Goal: Check status: Check status

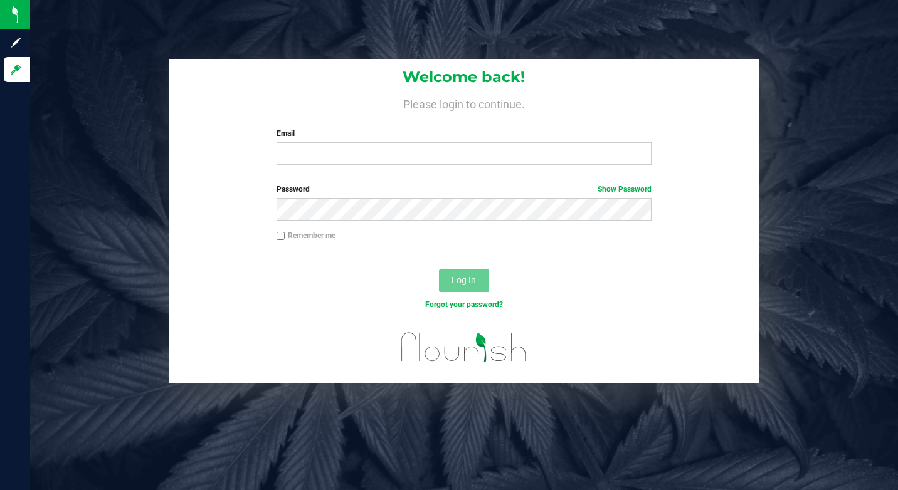
click at [288, 236] on label "Remember me" at bounding box center [306, 235] width 59 height 11
click at [285, 236] on input "Remember me" at bounding box center [281, 236] width 9 height 9
checkbox input "true"
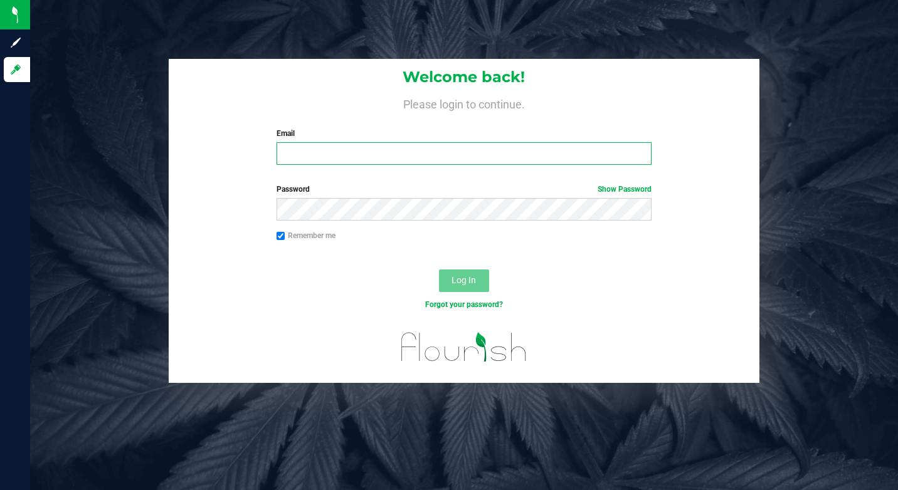
drag, startPoint x: 317, startPoint y: 156, endPoint x: 321, endPoint y: 149, distance: 7.7
click at [317, 156] on input "Email" at bounding box center [464, 153] width 375 height 23
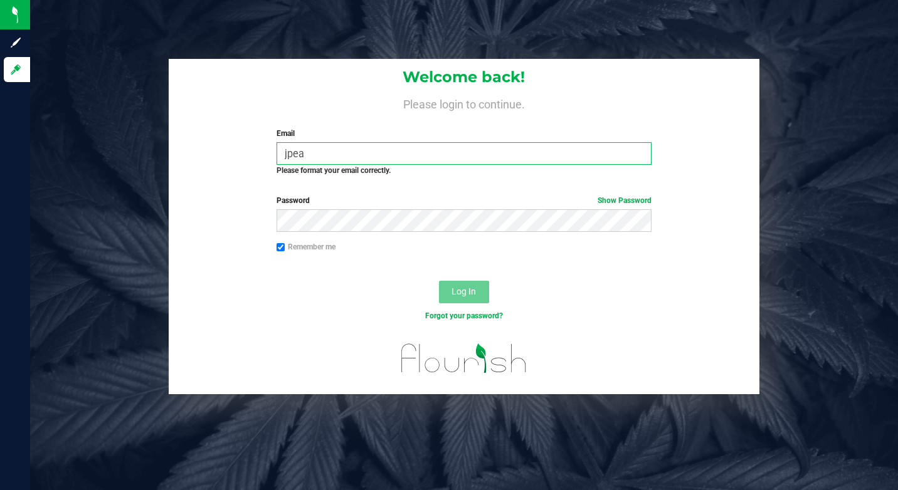
type input "jpease@loansum.com"
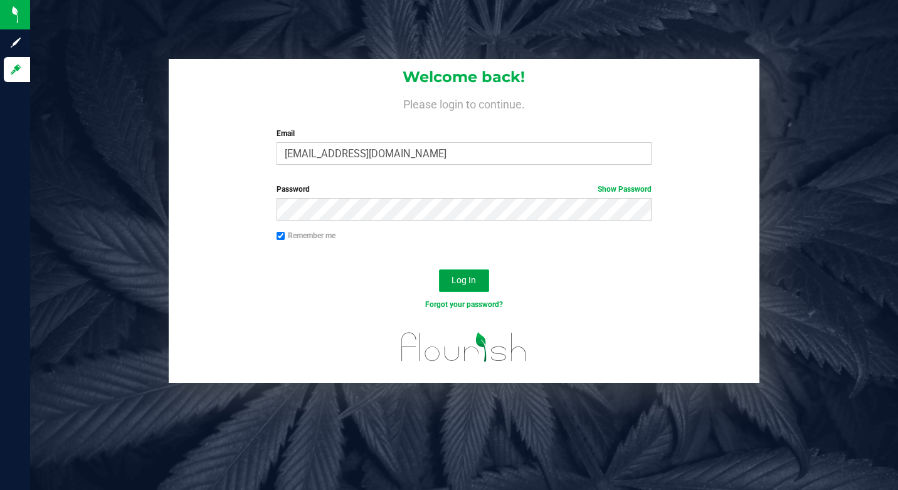
click at [464, 282] on span "Log In" at bounding box center [464, 280] width 24 height 10
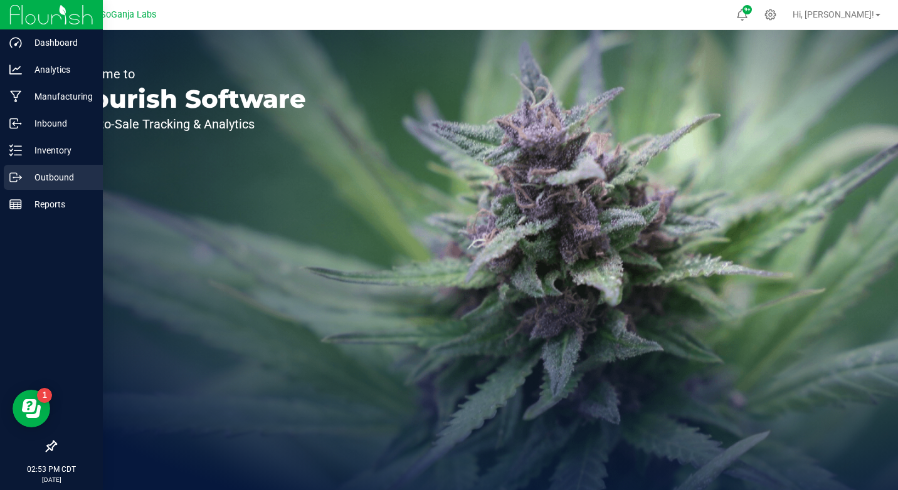
click at [30, 178] on p "Outbound" at bounding box center [59, 177] width 75 height 15
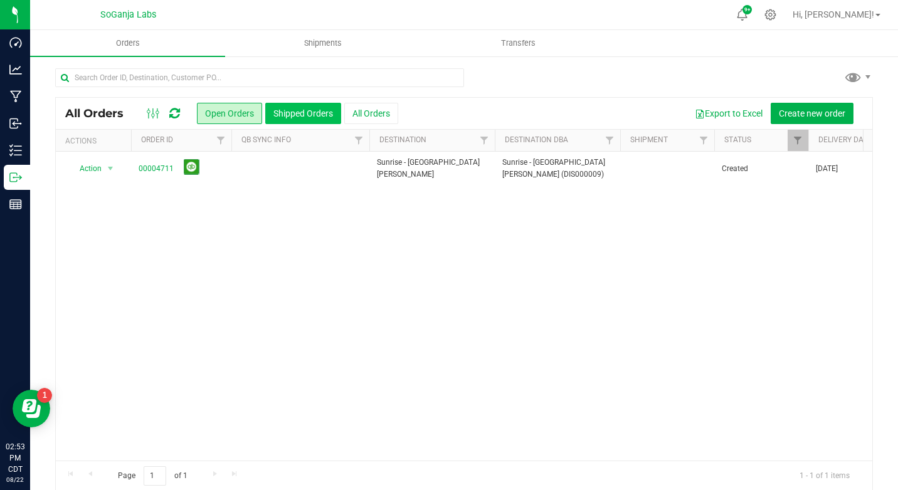
click at [291, 114] on button "Shipped Orders" at bounding box center [303, 113] width 76 height 21
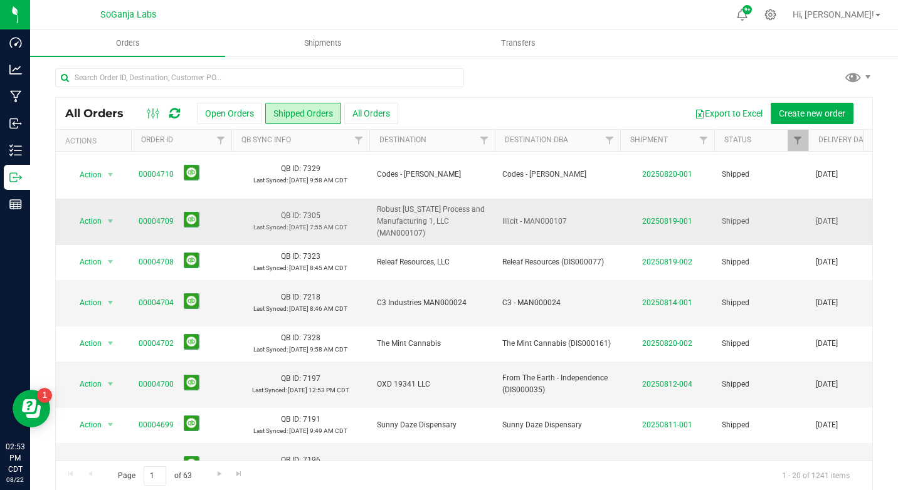
click at [675, 214] on td "20250819-001" at bounding box center [667, 222] width 94 height 47
click at [674, 217] on link "20250819-001" at bounding box center [667, 221] width 50 height 9
click at [163, 216] on link "00004709" at bounding box center [156, 222] width 35 height 12
